Goal: Communication & Community: Answer question/provide support

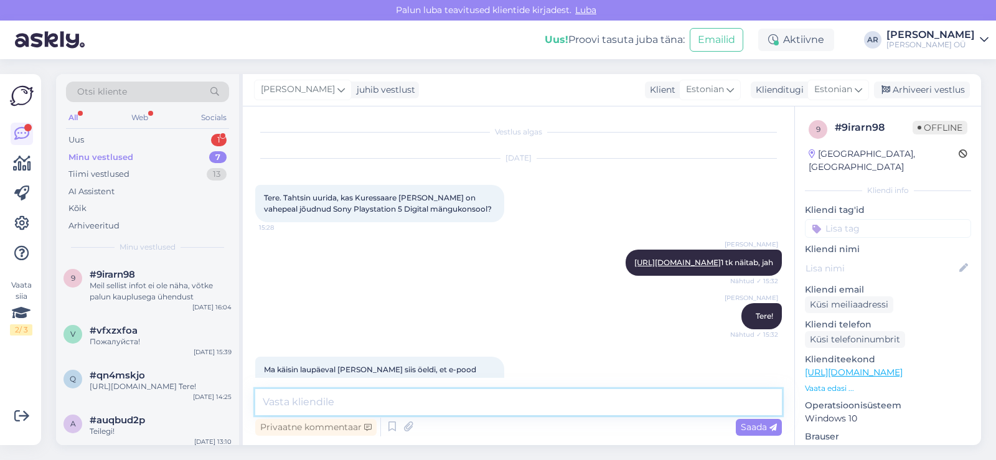
scroll to position [305, 0]
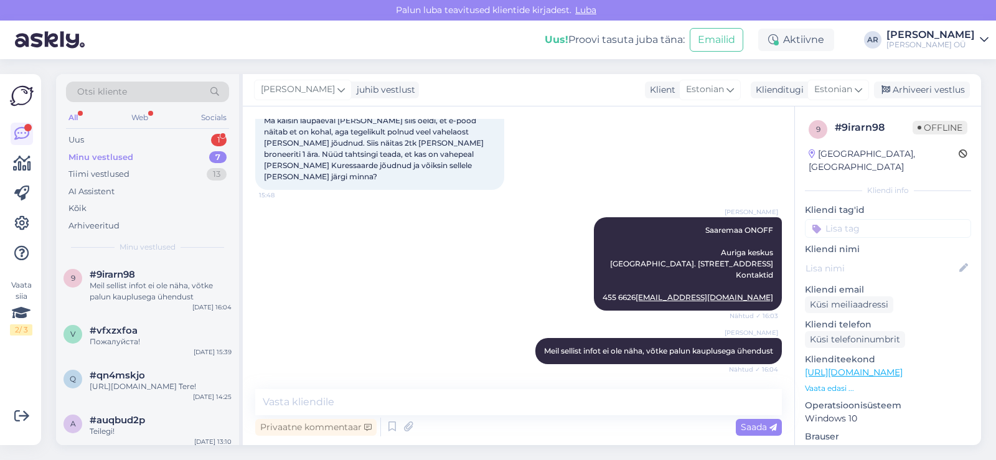
click at [117, 149] on div "Minu vestlused 7" at bounding box center [147, 157] width 163 height 17
click at [117, 142] on div "Uus 1" at bounding box center [147, 139] width 163 height 17
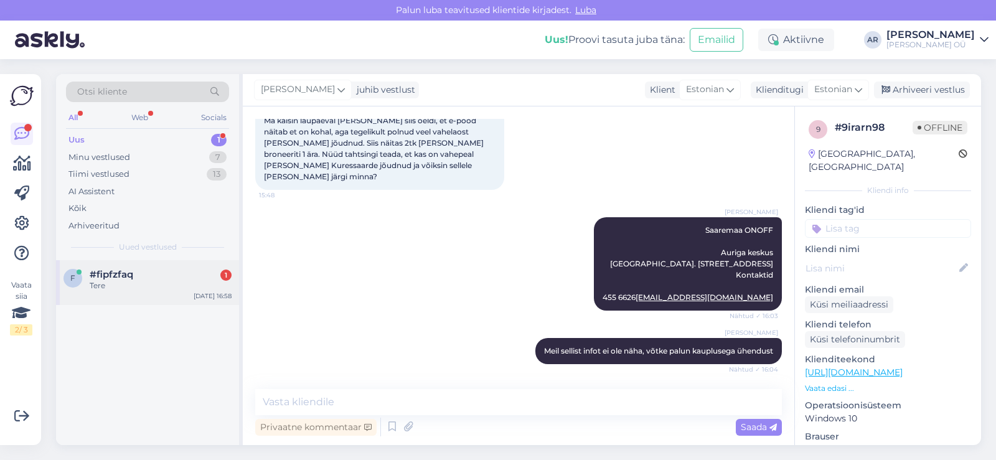
click at [187, 266] on div "f #fipfzfaq 1 Tere [DATE] 16:58" at bounding box center [147, 282] width 183 height 45
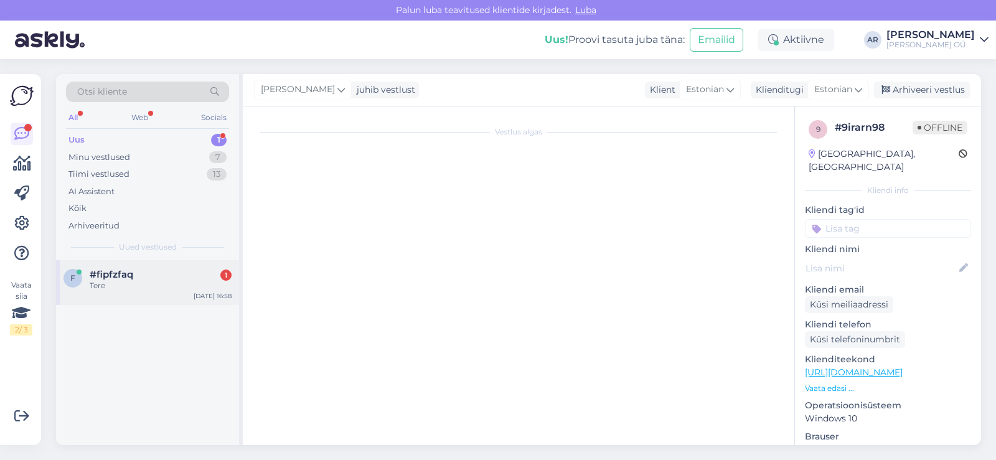
scroll to position [0, 0]
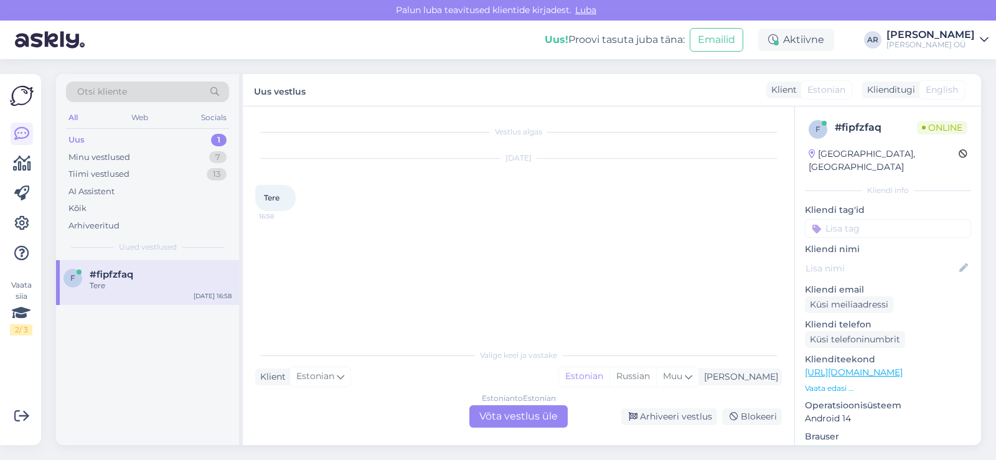
click at [499, 406] on div "Estonian to Estonian Võta vestlus üle" at bounding box center [518, 416] width 98 height 22
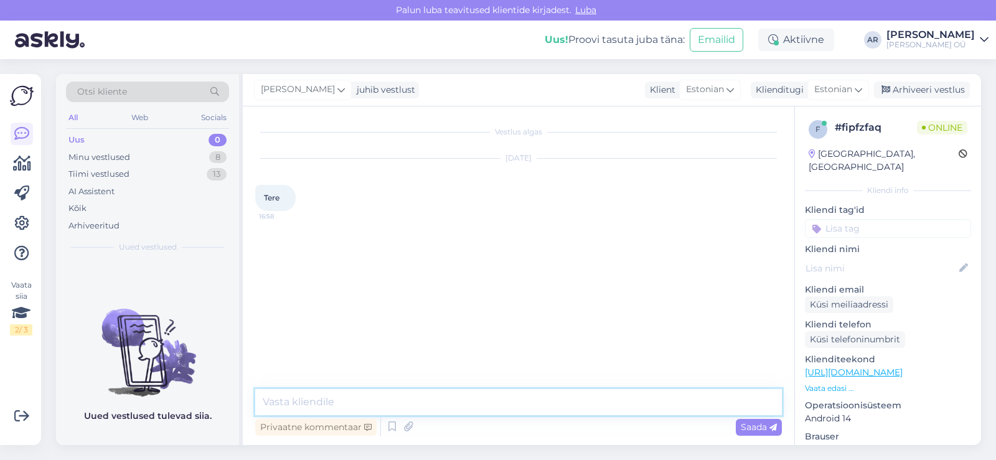
click at [493, 403] on textarea at bounding box center [518, 402] width 526 height 26
type textarea "Tere!"
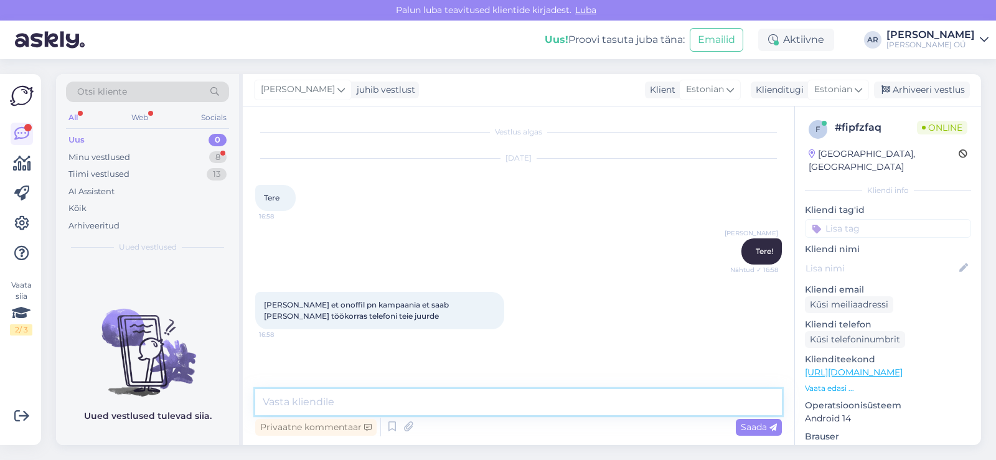
click at [386, 402] on textarea at bounding box center [518, 402] width 526 height 26
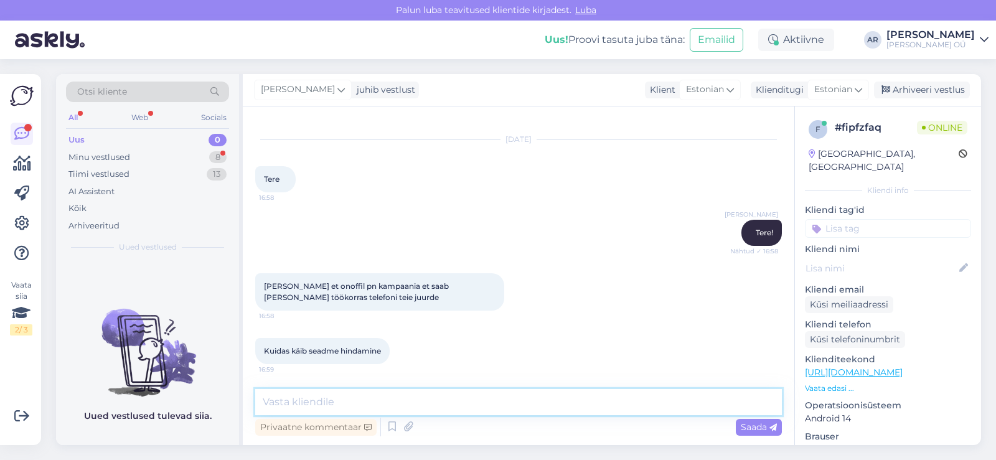
click at [365, 406] on textarea at bounding box center [518, 402] width 526 height 26
type textarea "Seade hindab masin"
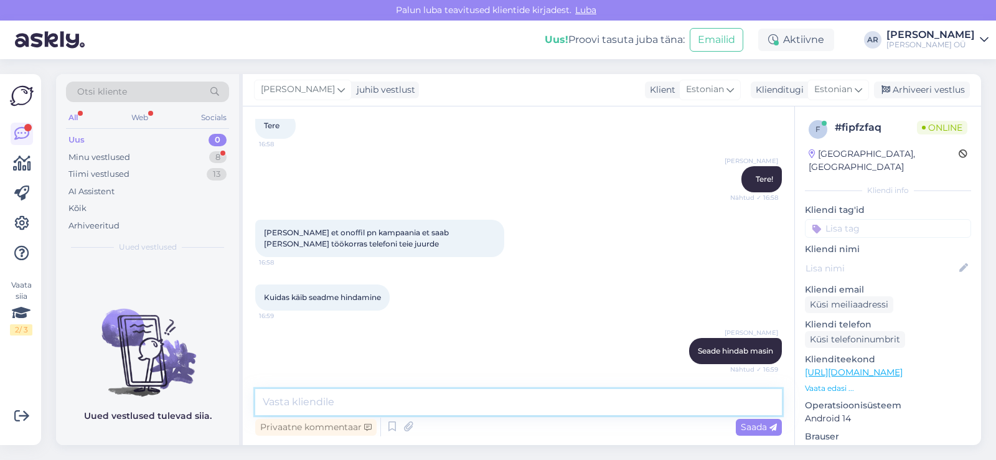
scroll to position [126, 0]
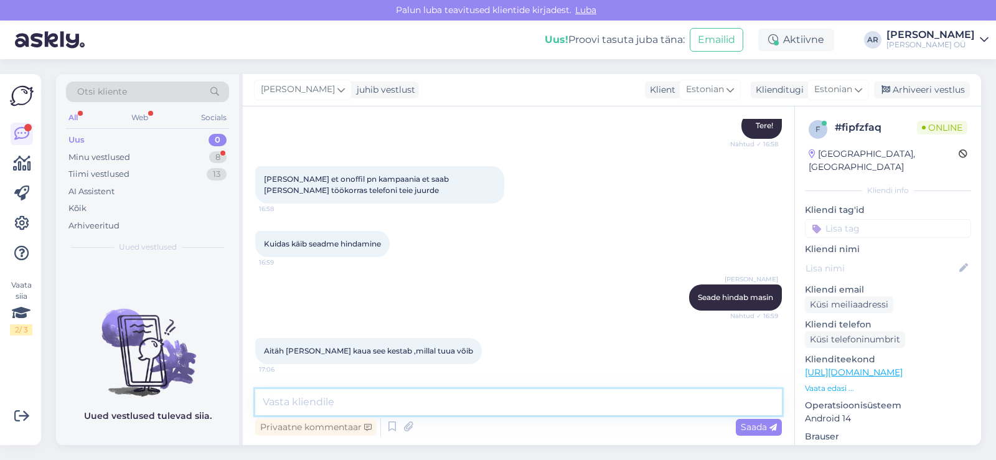
click at [411, 407] on textarea at bounding box center [518, 402] width 526 height 26
click at [432, 391] on textarea at bounding box center [518, 402] width 526 height 26
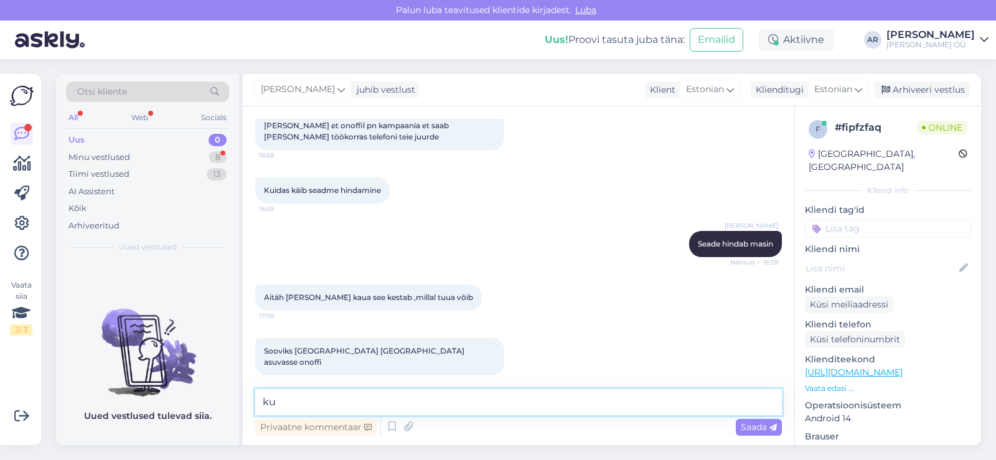
type textarea "k"
type textarea "Kuu lõppuni kestab, rohkem infot ei ole kahjuks"
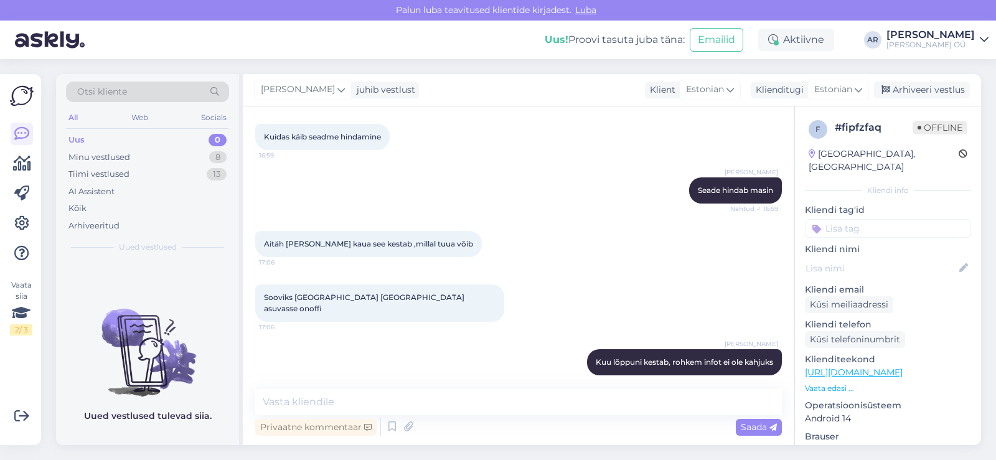
click at [390, 164] on div "[PERSON_NAME] hindab masin Nähtud ✓ 16:59" at bounding box center [518, 191] width 526 height 54
